Goal: Obtain resource: Download file/media

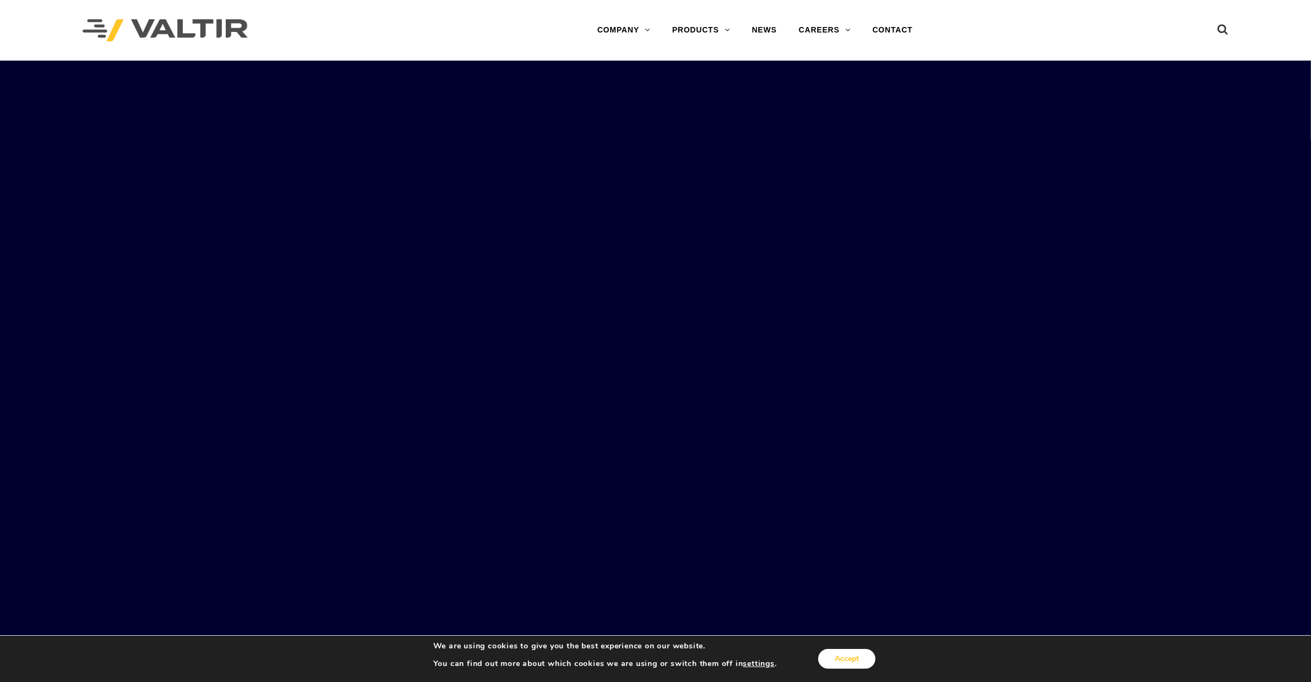
click at [840, 657] on button "Accept" at bounding box center [846, 659] width 57 height 20
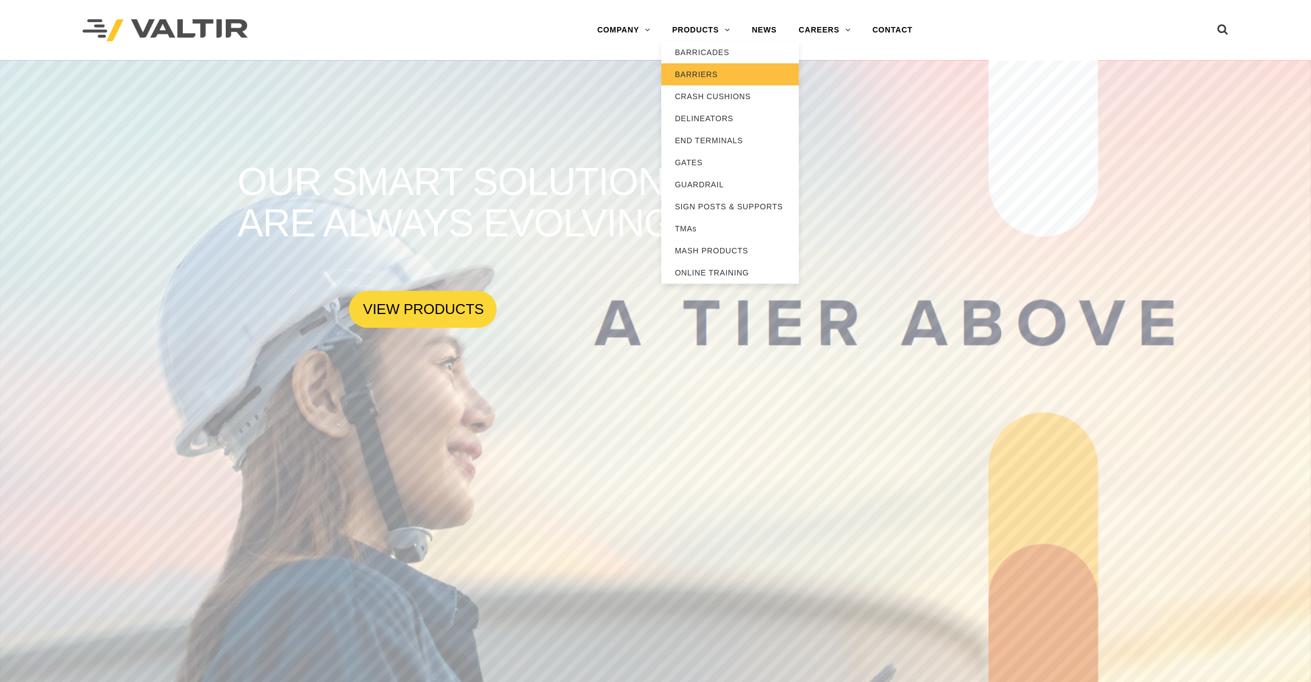
click at [720, 70] on link "BARRIERS" at bounding box center [730, 74] width 138 height 22
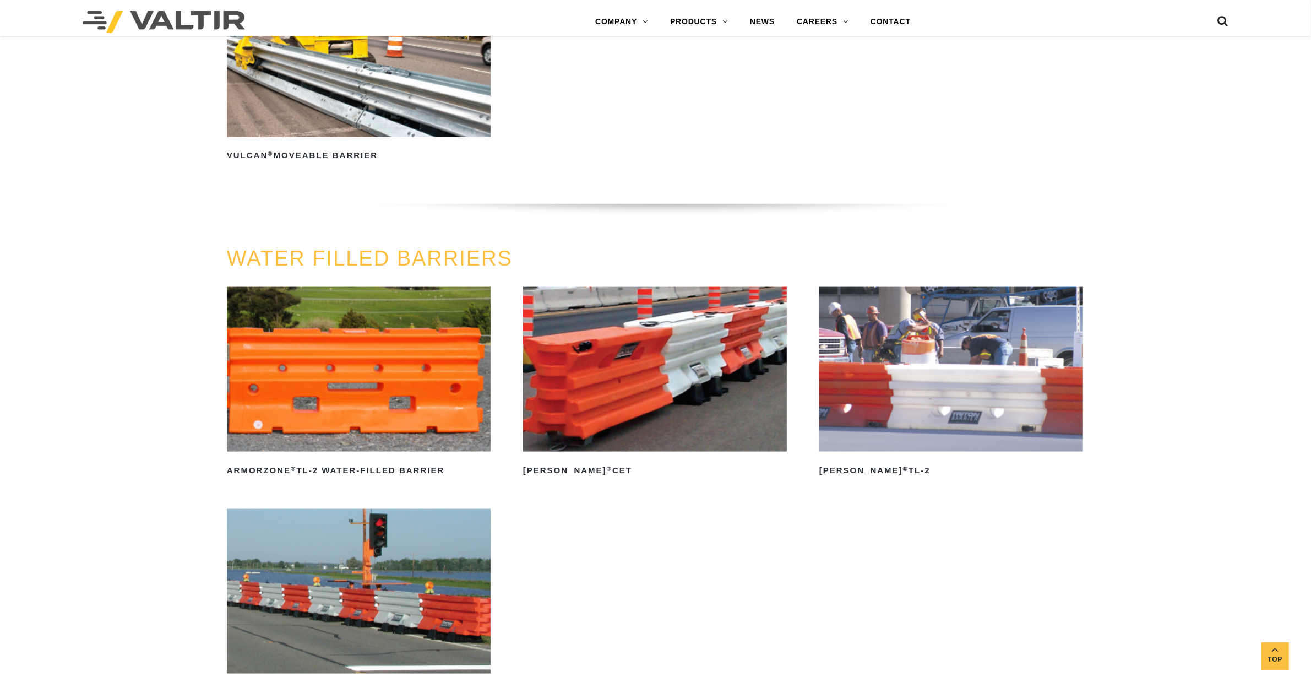
scroll to position [1583, 0]
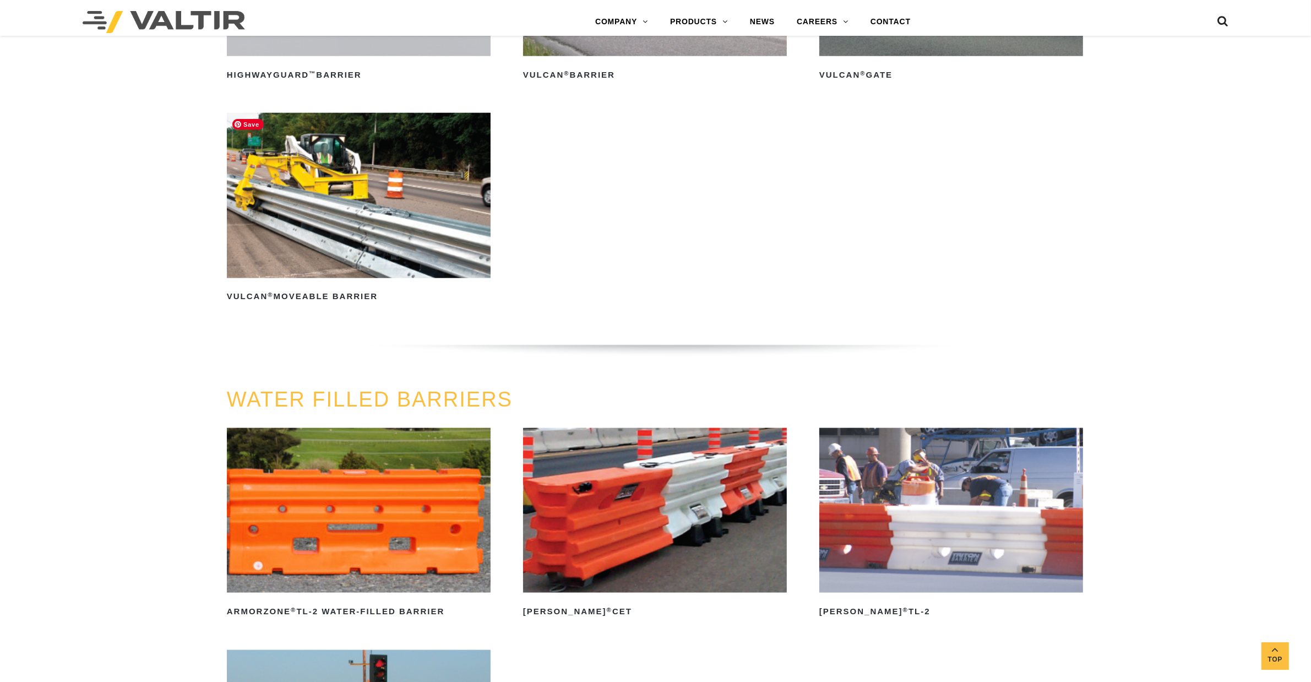
click at [334, 212] on img at bounding box center [359, 195] width 264 height 165
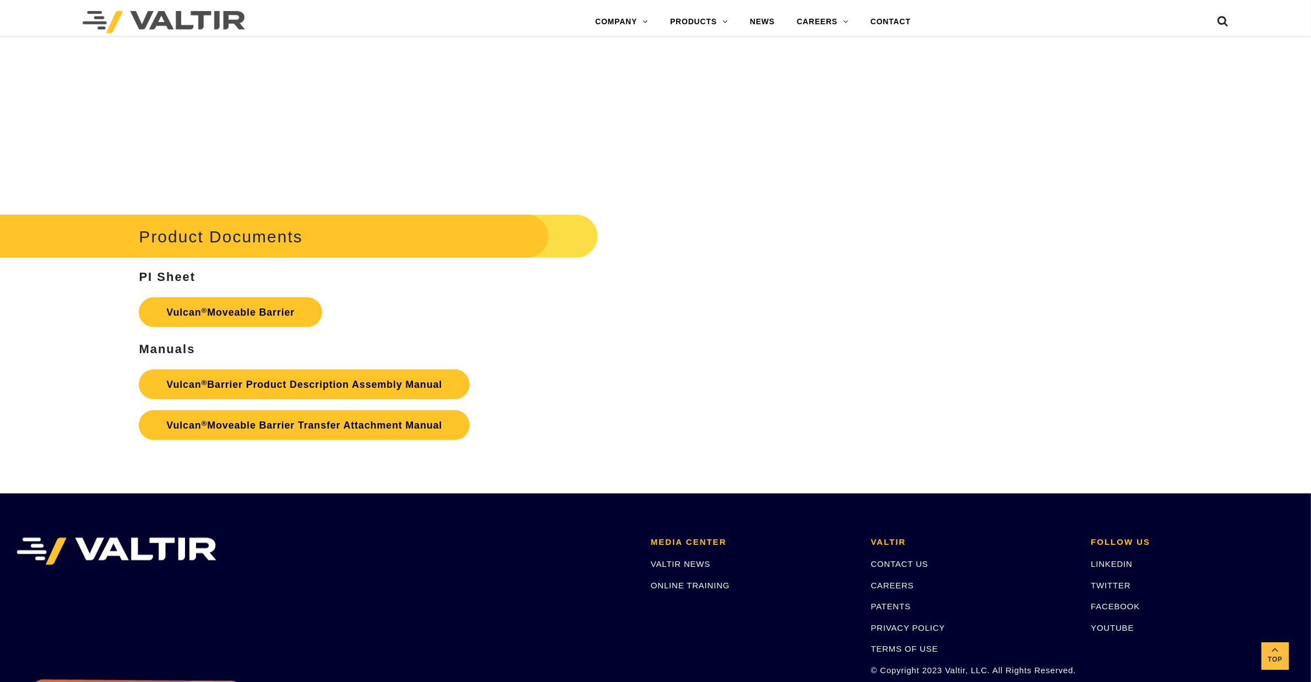
scroll to position [1897, 0]
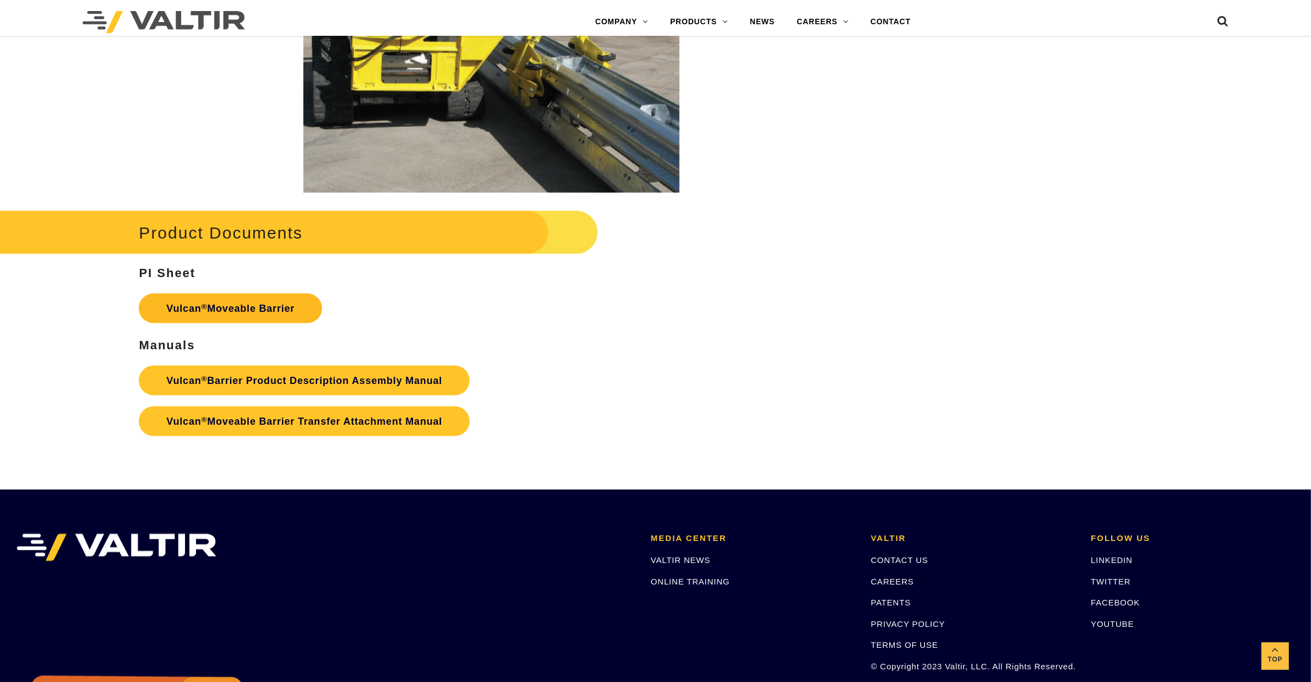
click at [271, 308] on link "Vulcan ® Moveable Barrier" at bounding box center [230, 309] width 183 height 30
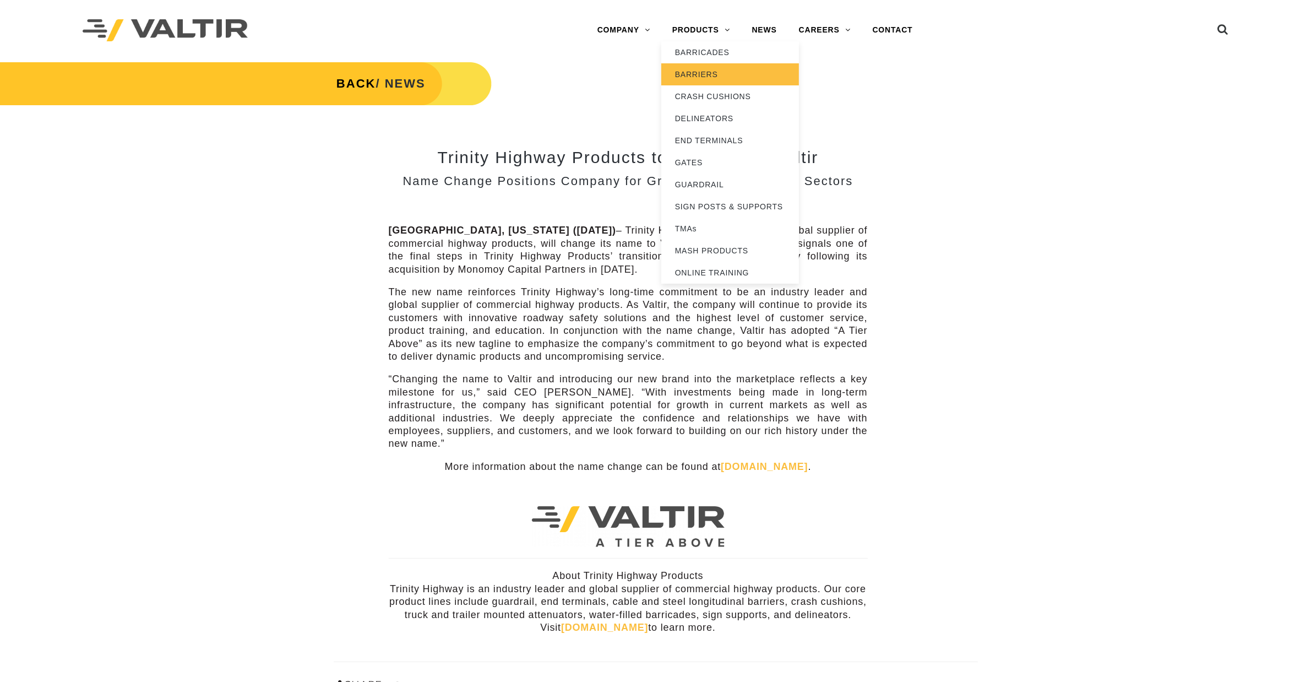
click at [691, 75] on link "BARRIERS" at bounding box center [730, 74] width 138 height 22
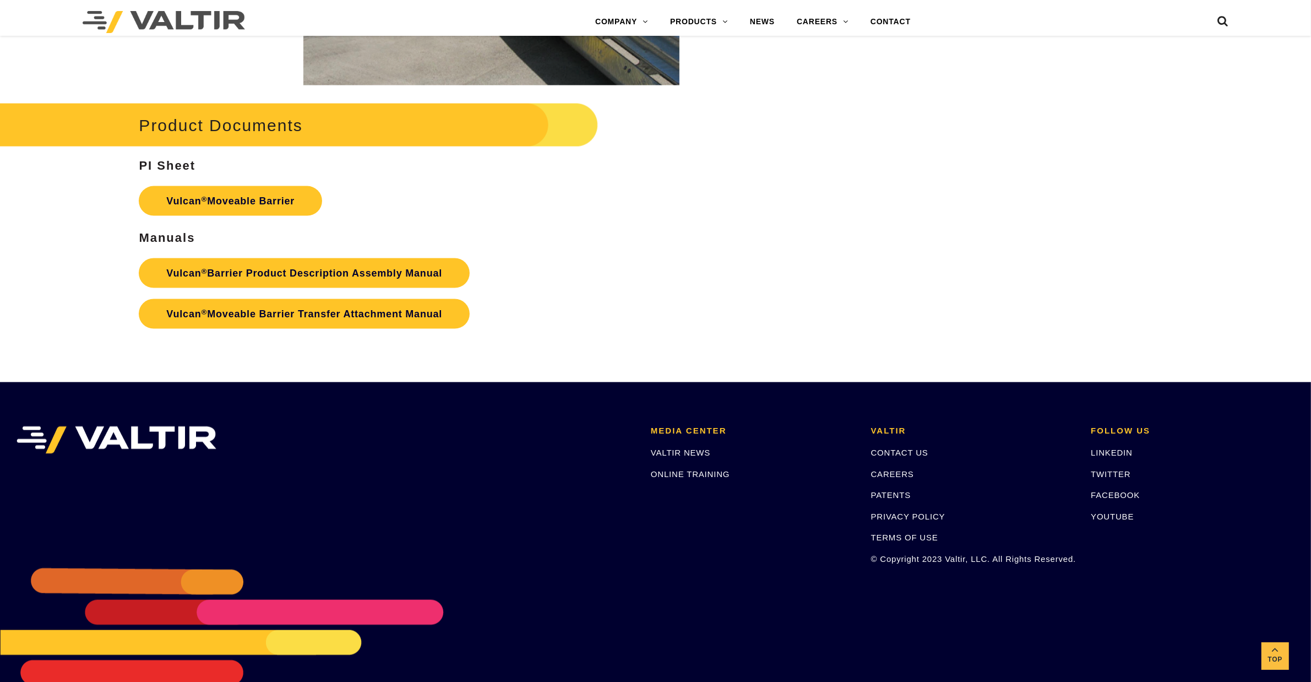
scroll to position [2035, 0]
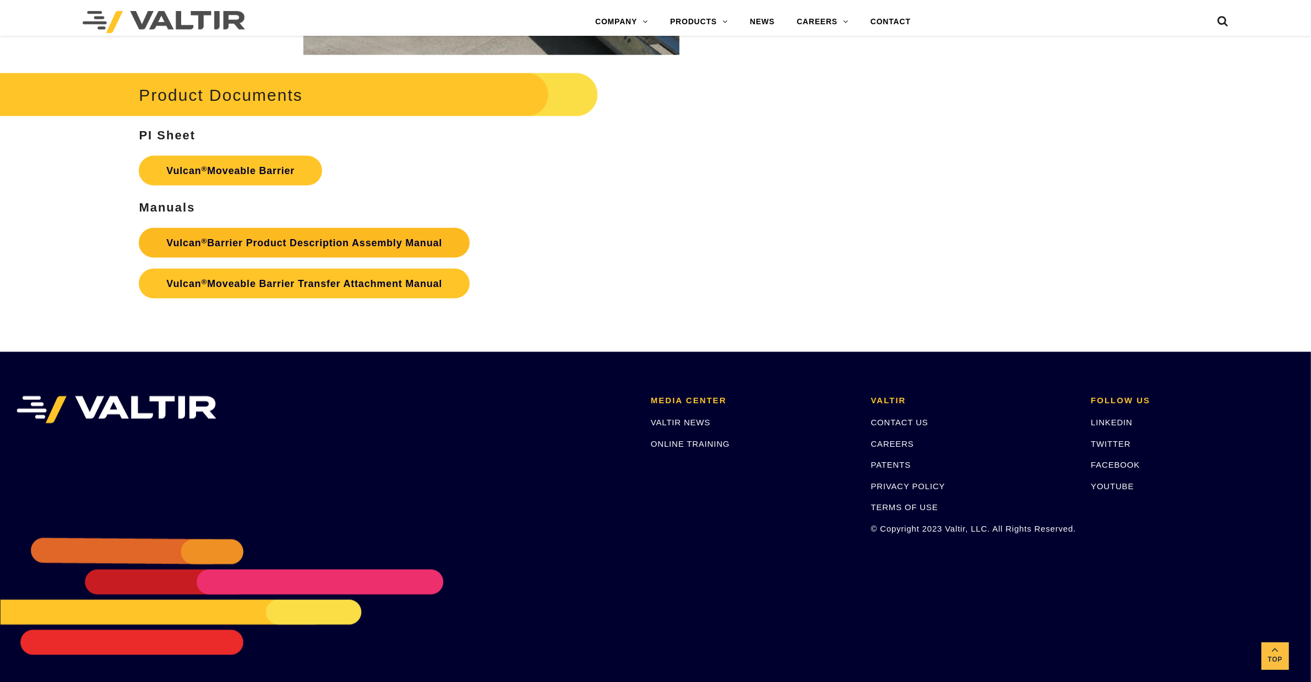
click at [301, 248] on link "Vulcan ® Barrier Product Description Assembly Manual" at bounding box center [304, 243] width 331 height 30
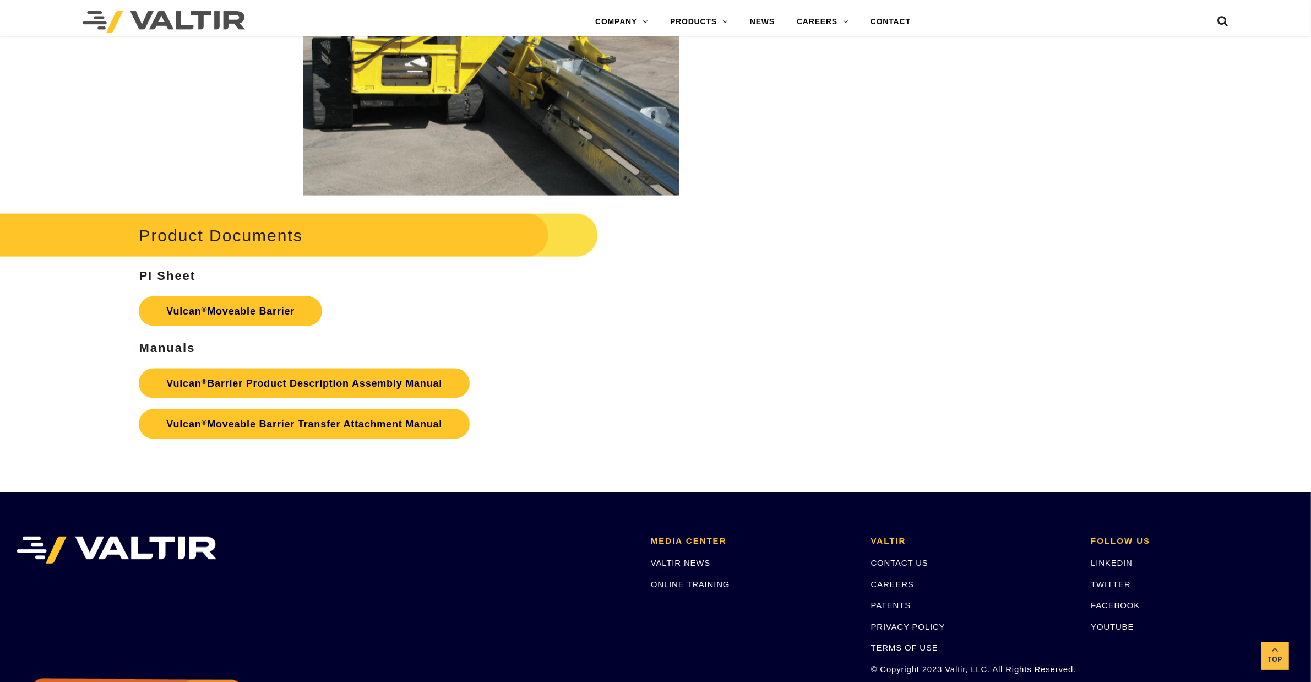
scroll to position [1897, 0]
